Goal: Task Accomplishment & Management: Use online tool/utility

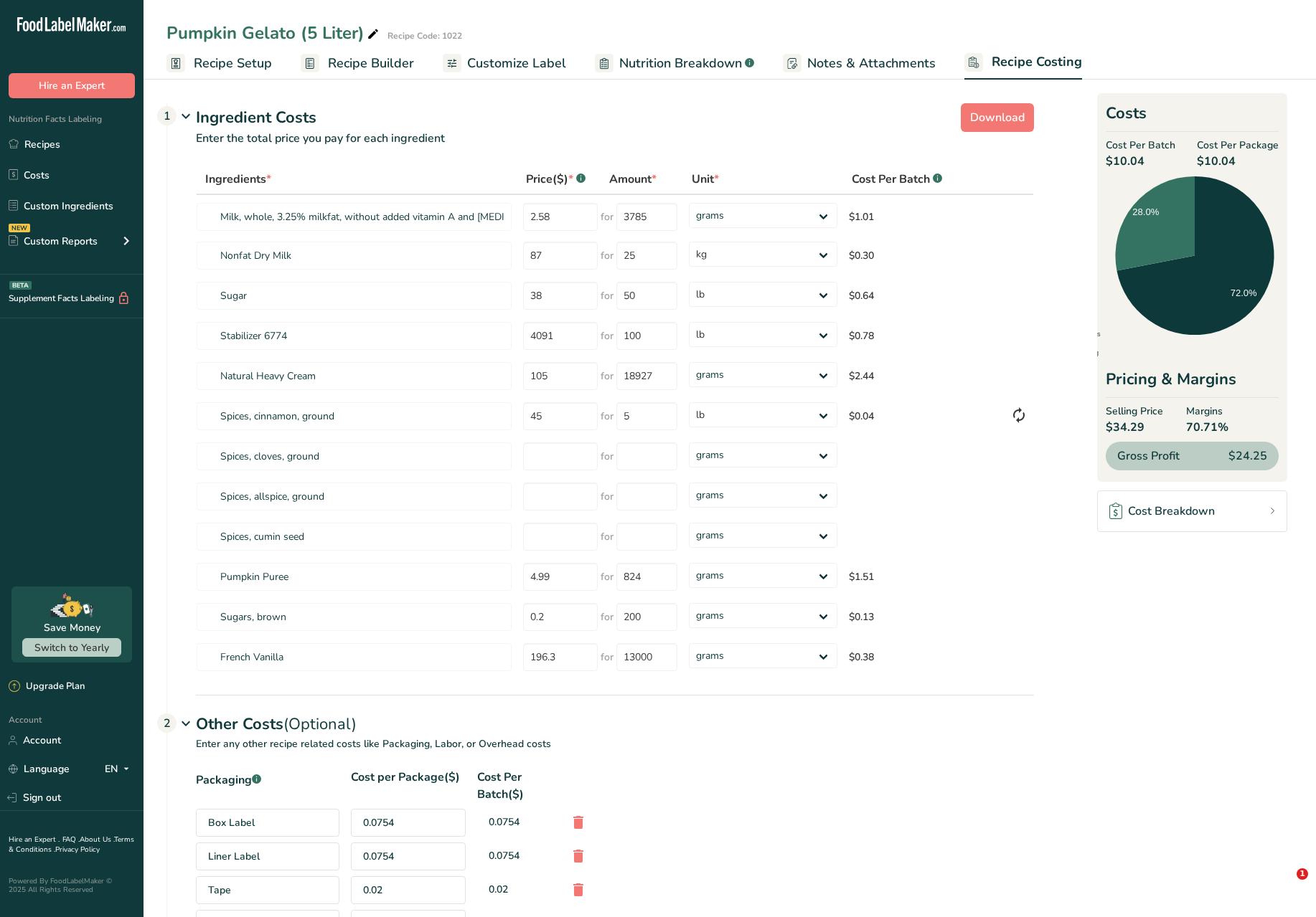
select select "1"
select select "12"
click at [71, 139] on link "Recipes" at bounding box center [71, 144] width 144 height 27
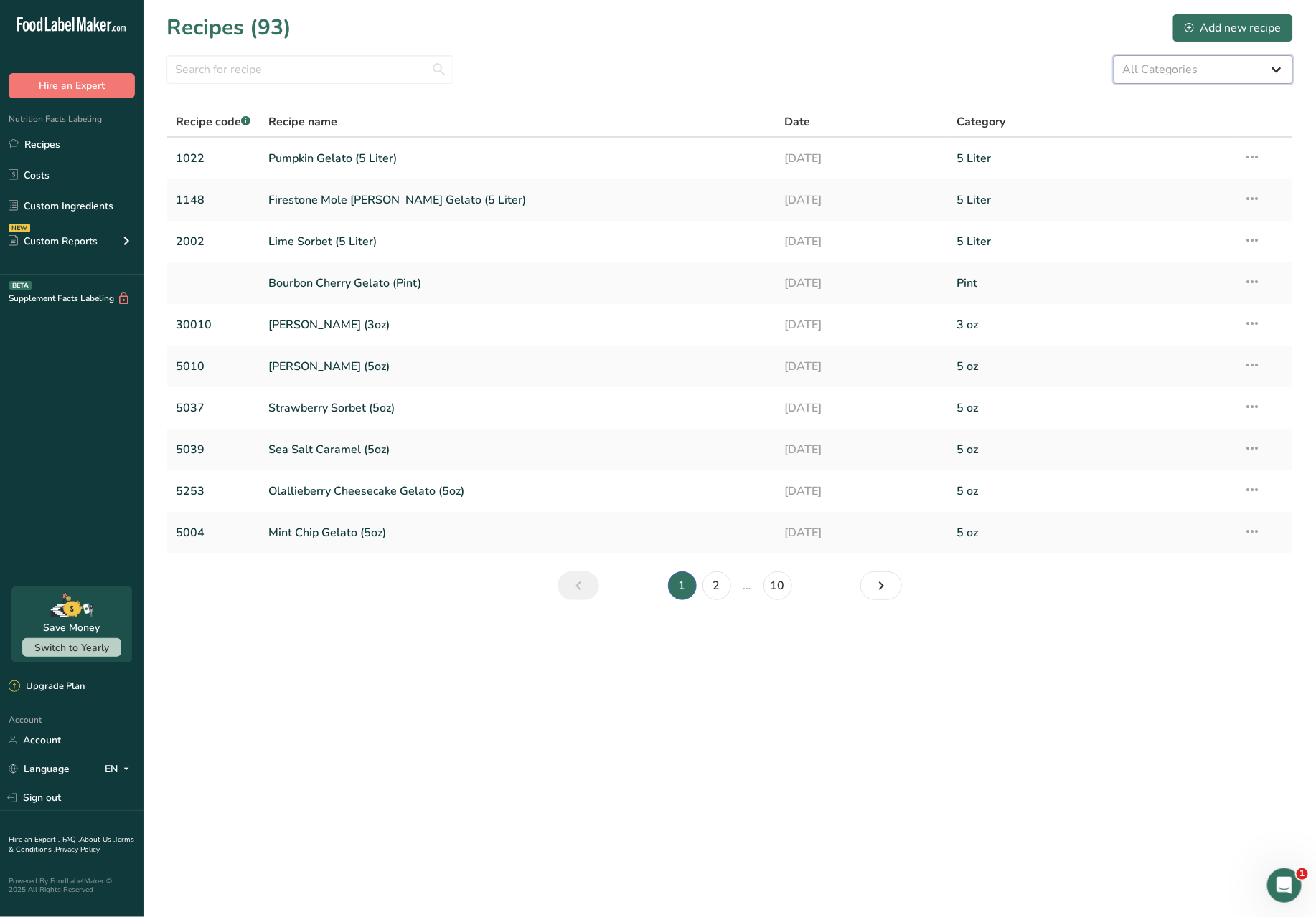
click at [1258, 61] on select "All Categories 3 oz 5 Liter 5 oz Baked Goods [GEOGRAPHIC_DATA] Confectionery Co…" at bounding box center [1203, 70] width 179 height 29
select select "1814"
click at [1113, 56] on select "All Categories 3 oz 5 Liter 5 oz Baked Goods [GEOGRAPHIC_DATA] Confectionery Co…" at bounding box center [1203, 70] width 179 height 29
click at [588, 156] on link "Pumpkin Gelato (5 Liter)" at bounding box center [519, 159] width 499 height 30
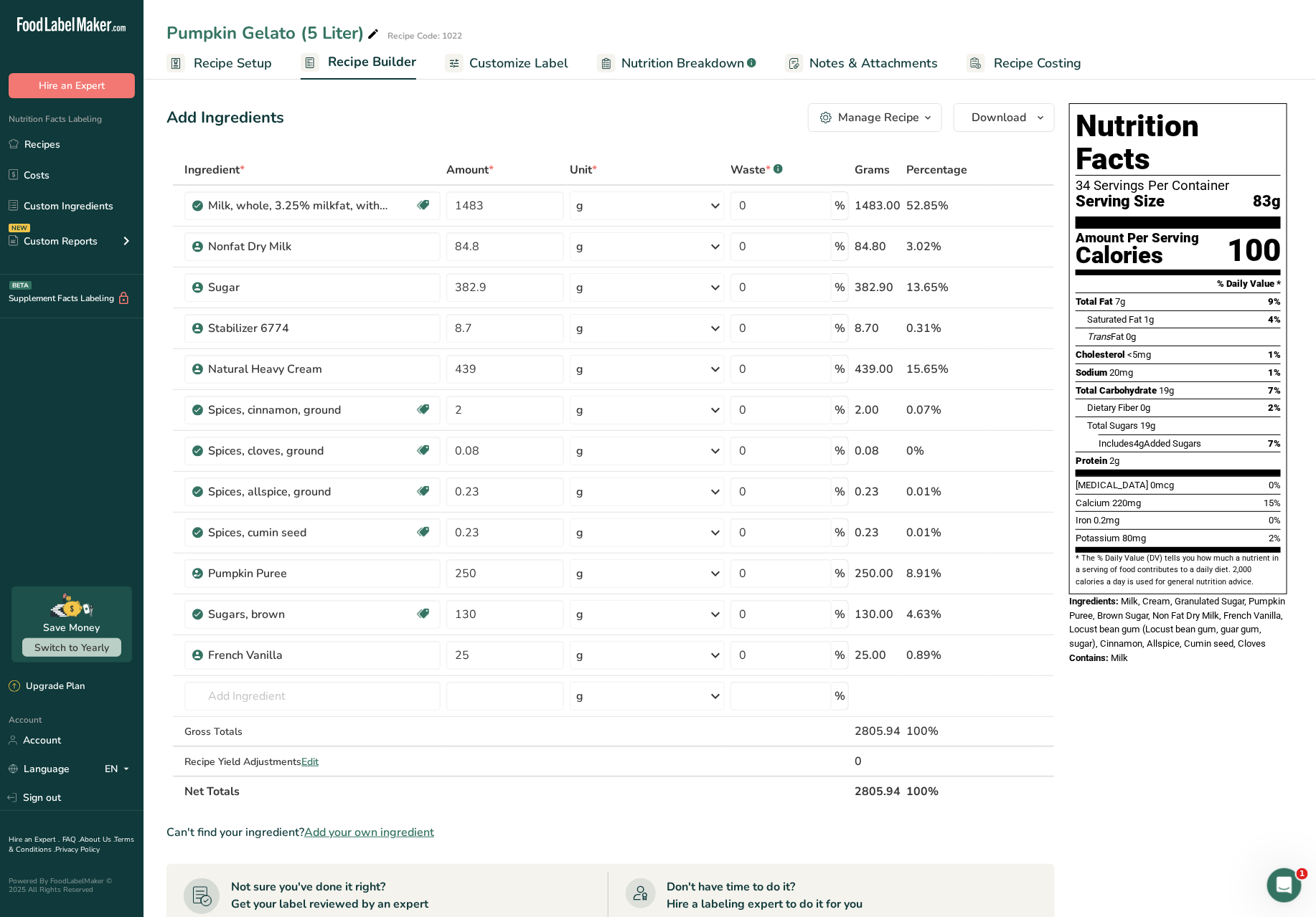
click at [1002, 56] on span "Recipe Costing" at bounding box center [1037, 64] width 87 height 19
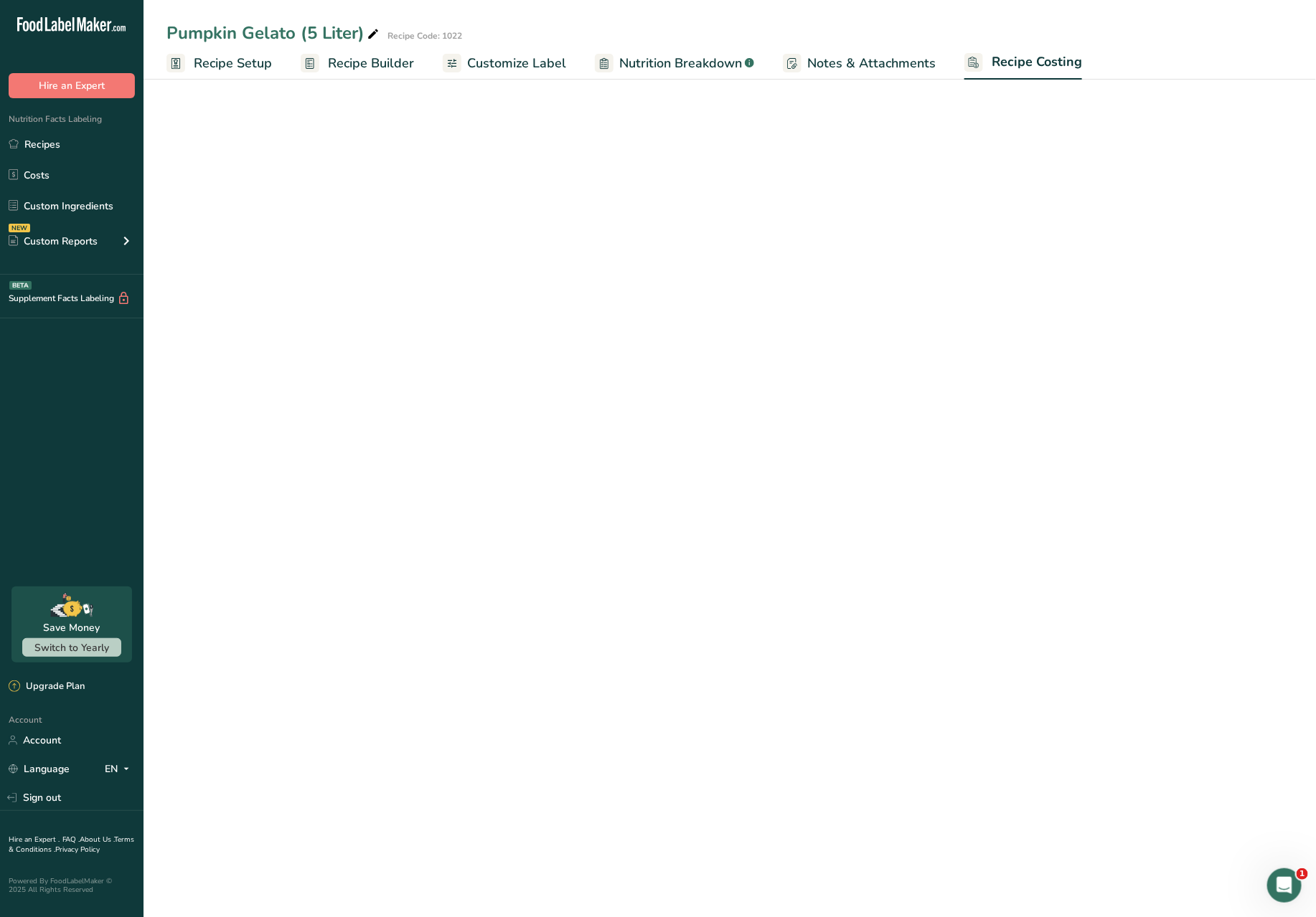
select select "1"
select select "12"
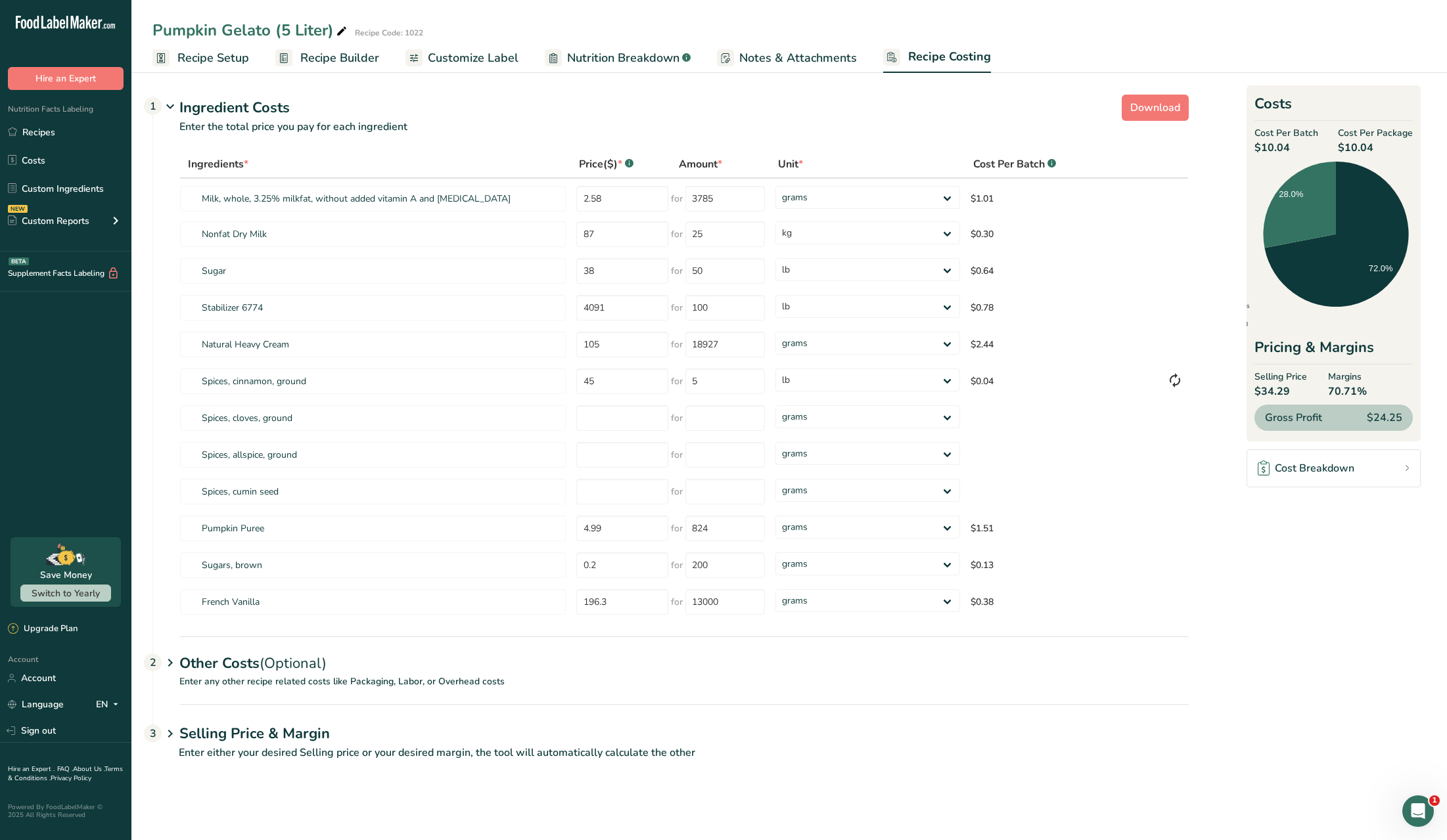
click at [71, 146] on ul "Recipes Costs Custom Ingredients NEW Custom Reports Menu Label Ingredient Compa…" at bounding box center [65, 178] width 132 height 118
click at [71, 132] on link "Recipes" at bounding box center [65, 132] width 132 height 25
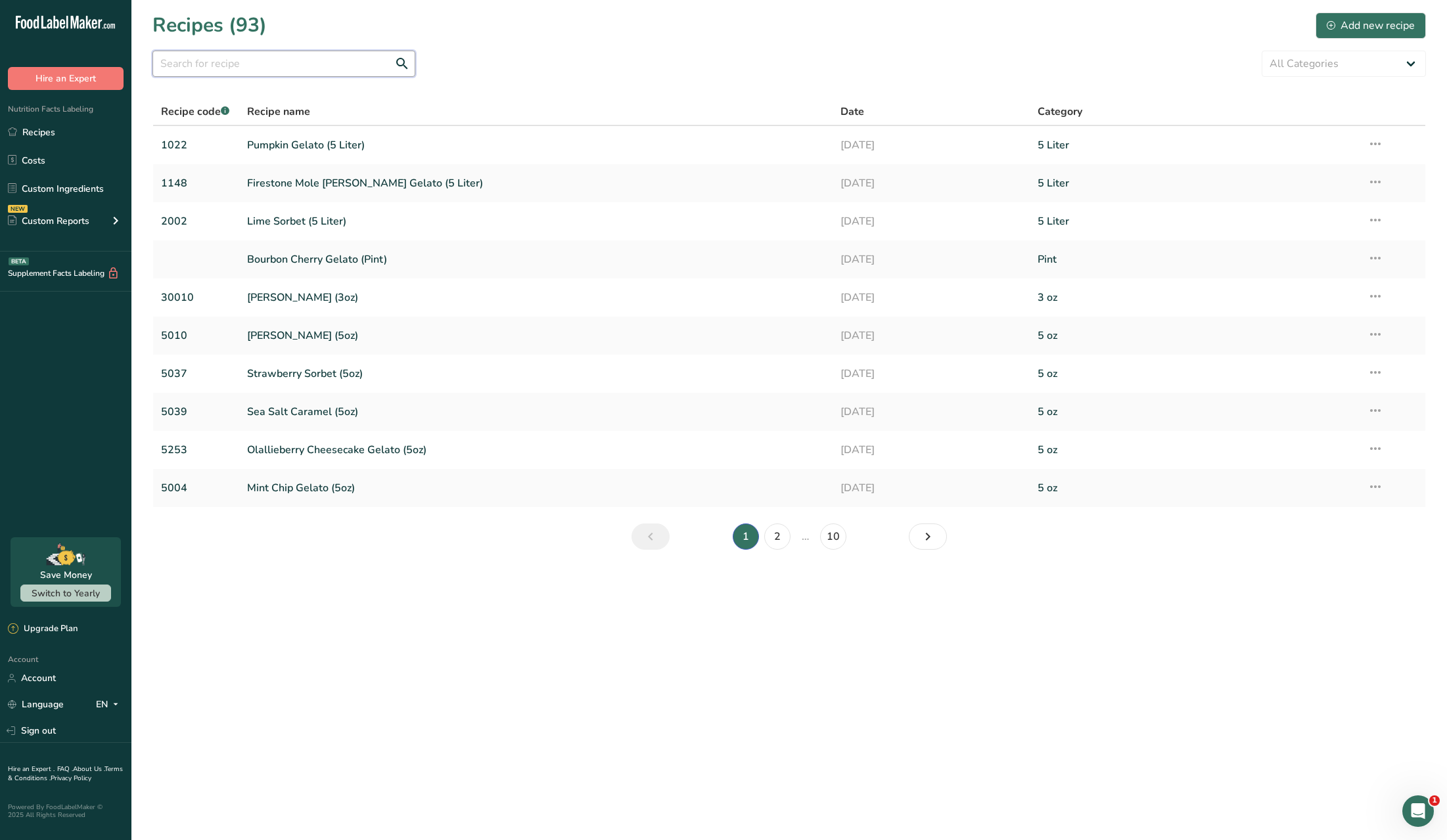
click at [261, 64] on input "text" at bounding box center [284, 64] width 263 height 26
type input "caffe"
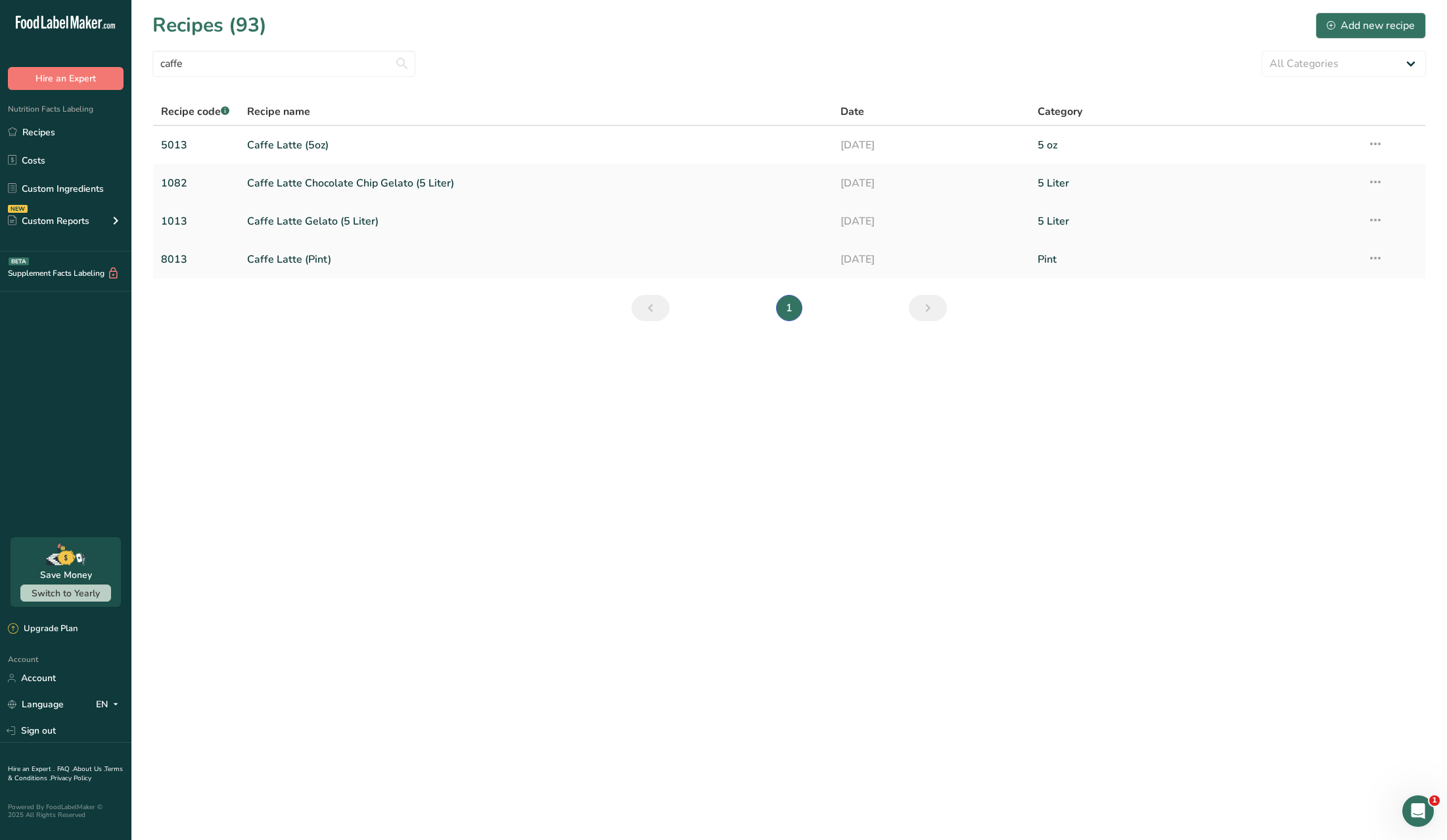
click at [423, 218] on link "Caffe Latte Gelato (5 Liter)" at bounding box center [535, 221] width 577 height 28
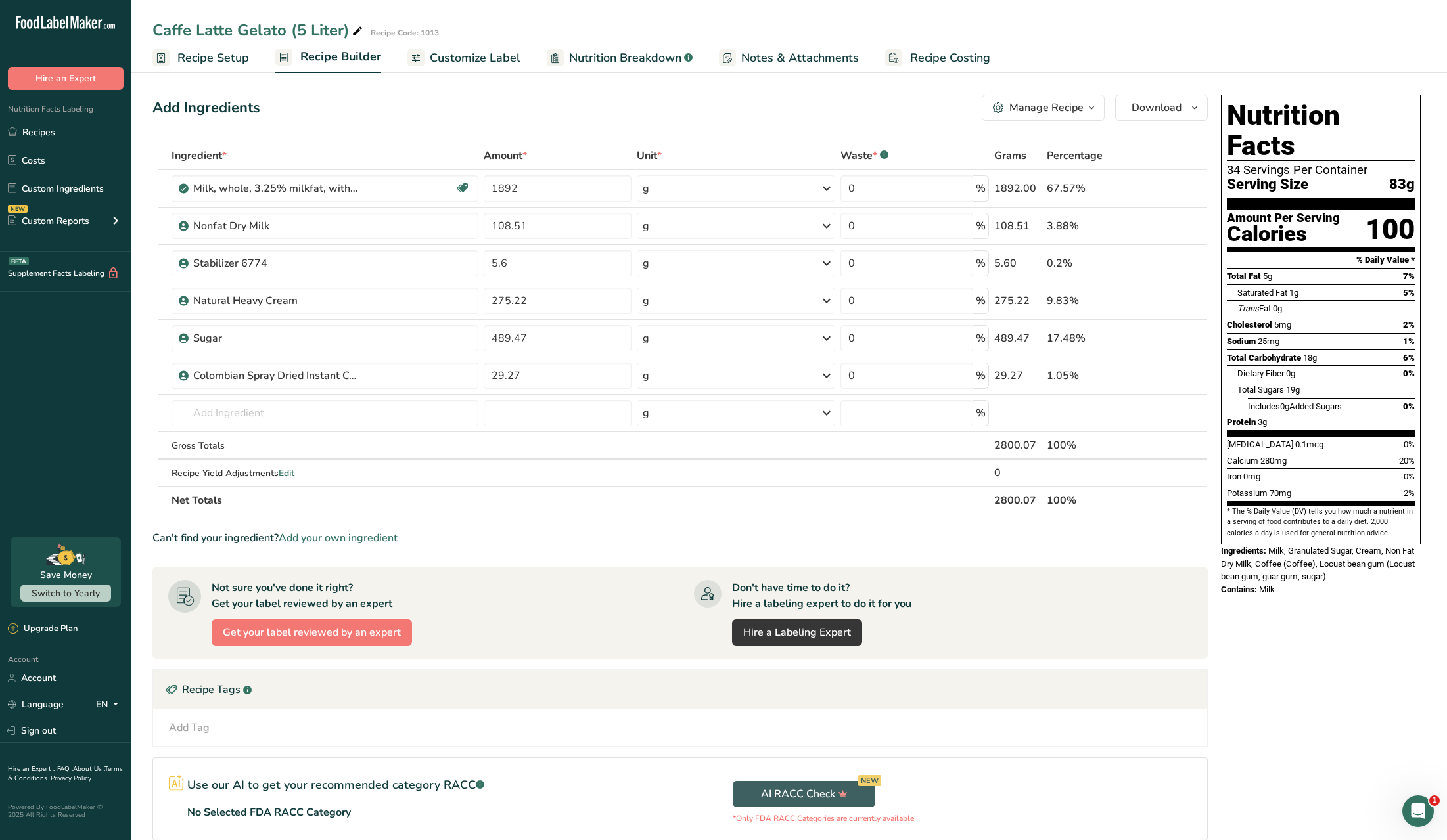
click at [938, 62] on span "Recipe Costing" at bounding box center [950, 58] width 80 height 17
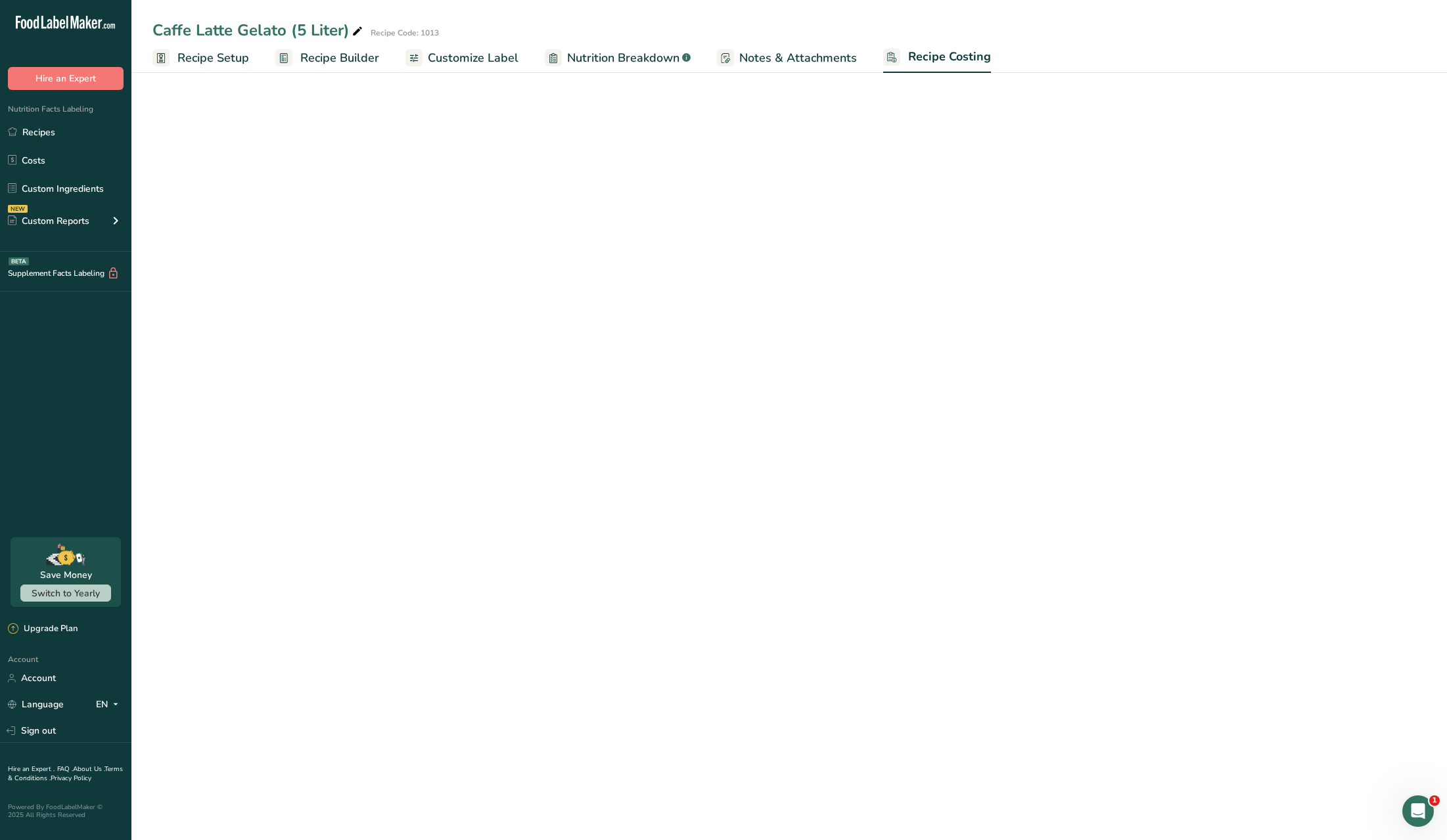
select select "1"
select select "12"
select select "1"
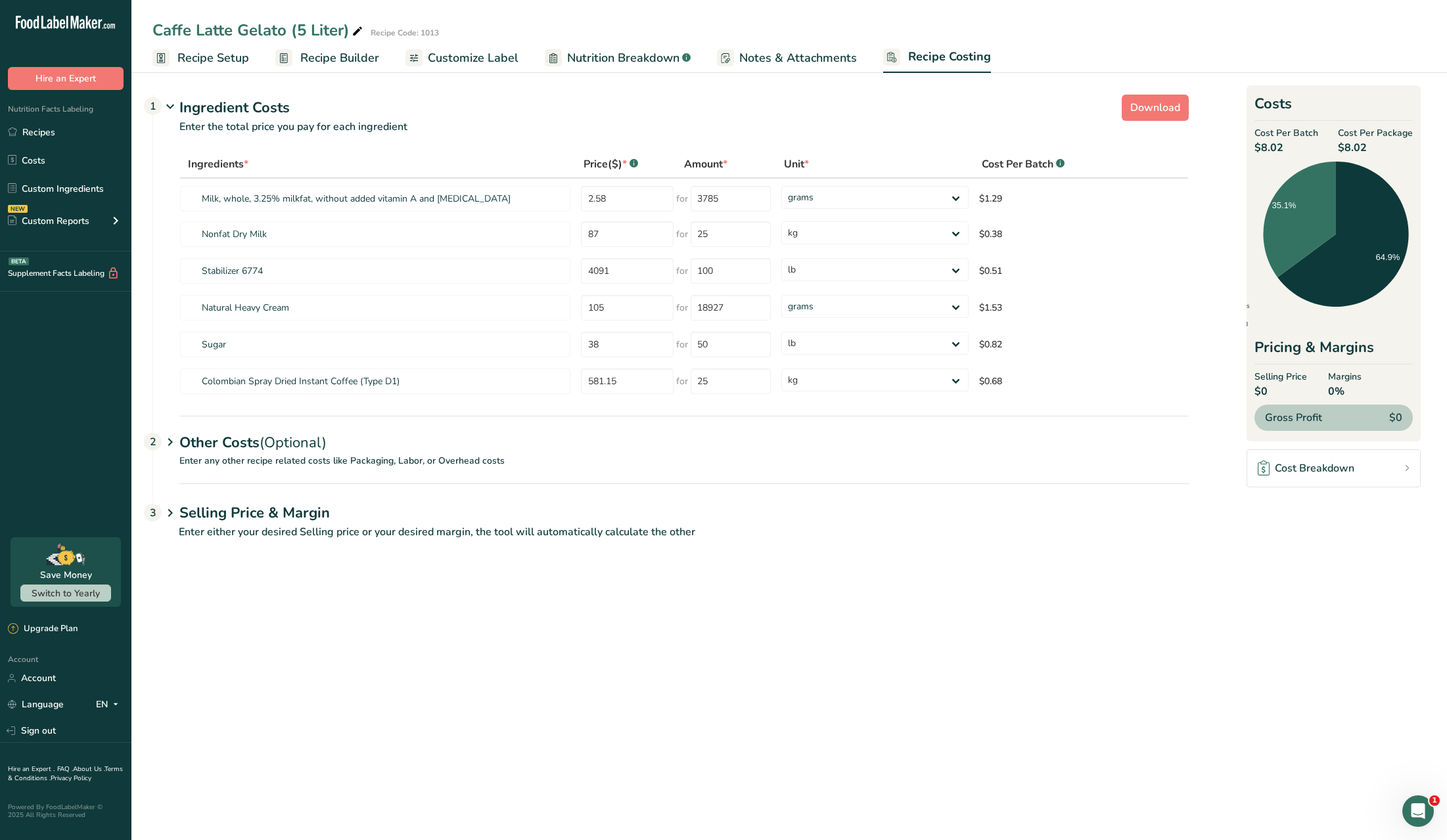
click at [458, 472] on p "Enter any other recipe related costs like Packaging, Labor, or Overhead costs" at bounding box center [670, 468] width 1035 height 30
